Goal: Task Accomplishment & Management: Use online tool/utility

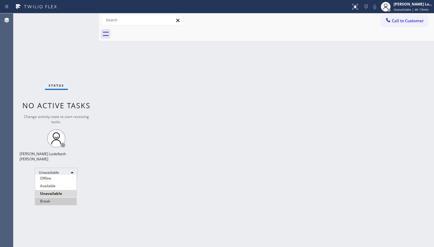
click at [50, 200] on li "Break" at bounding box center [55, 201] width 41 height 7
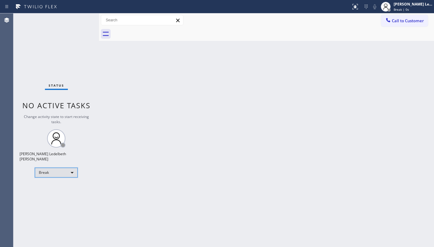
click at [64, 172] on div "Break" at bounding box center [56, 173] width 43 height 10
click at [69, 172] on div "Break" at bounding box center [56, 173] width 43 height 10
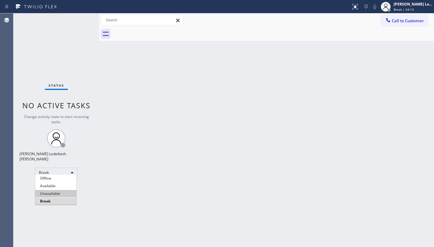
click at [59, 192] on li "Unavailable" at bounding box center [55, 193] width 41 height 7
